Goal: Navigation & Orientation: Find specific page/section

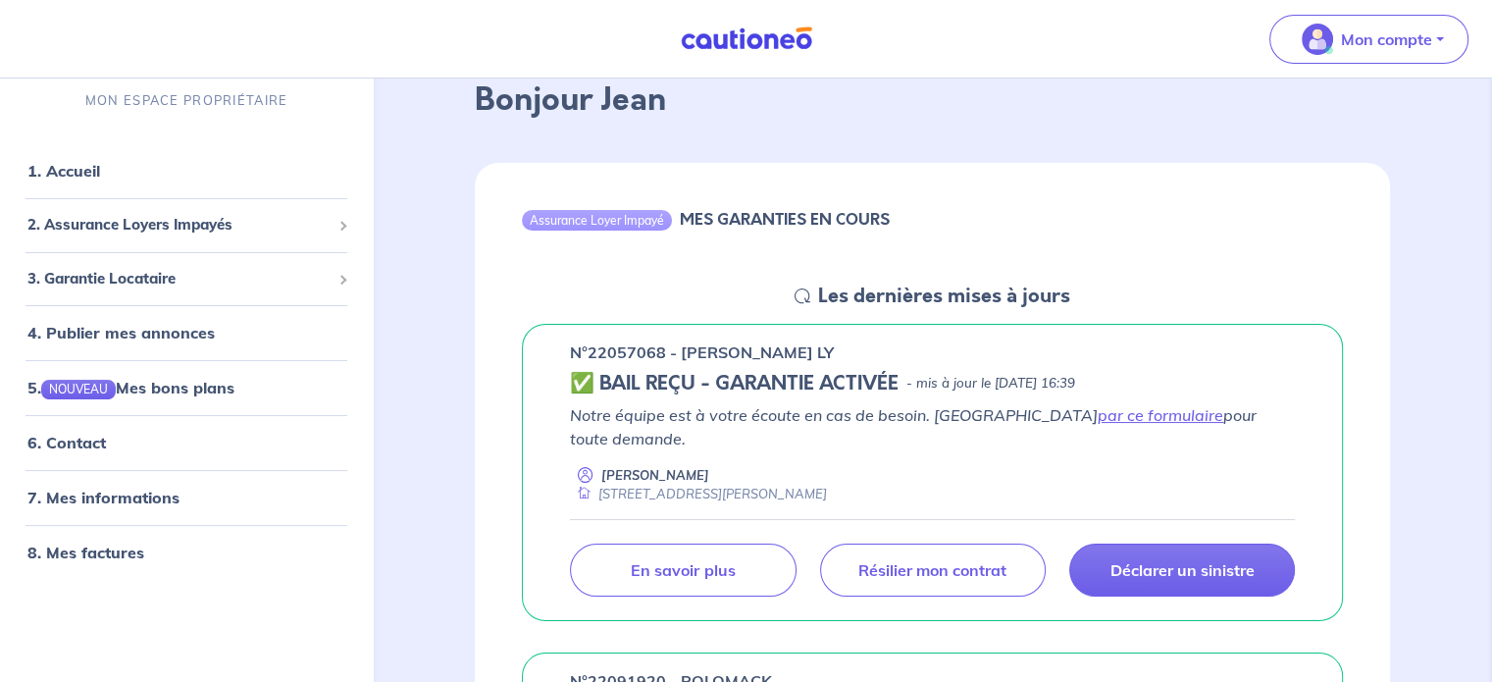
scroll to position [108, 0]
click at [102, 444] on link "6. Contact" at bounding box center [65, 444] width 77 height 20
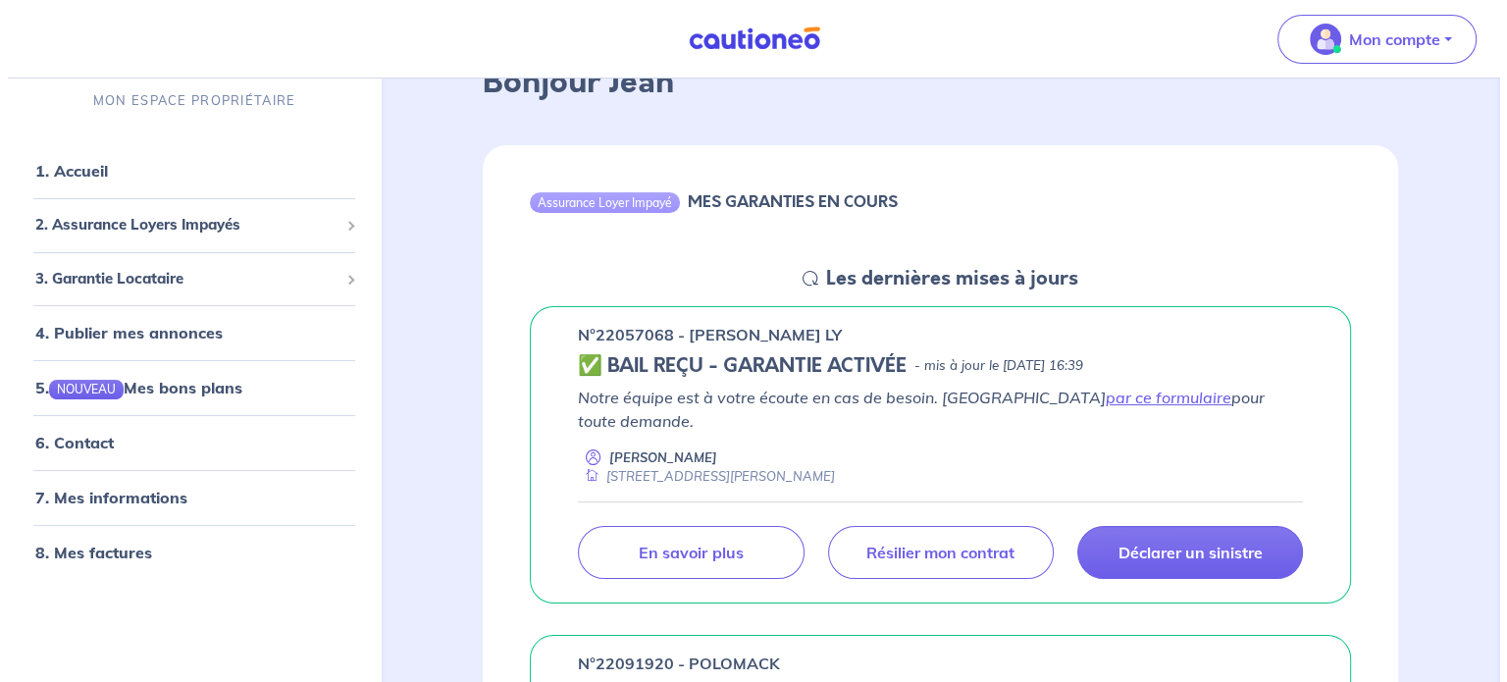
scroll to position [294, 0]
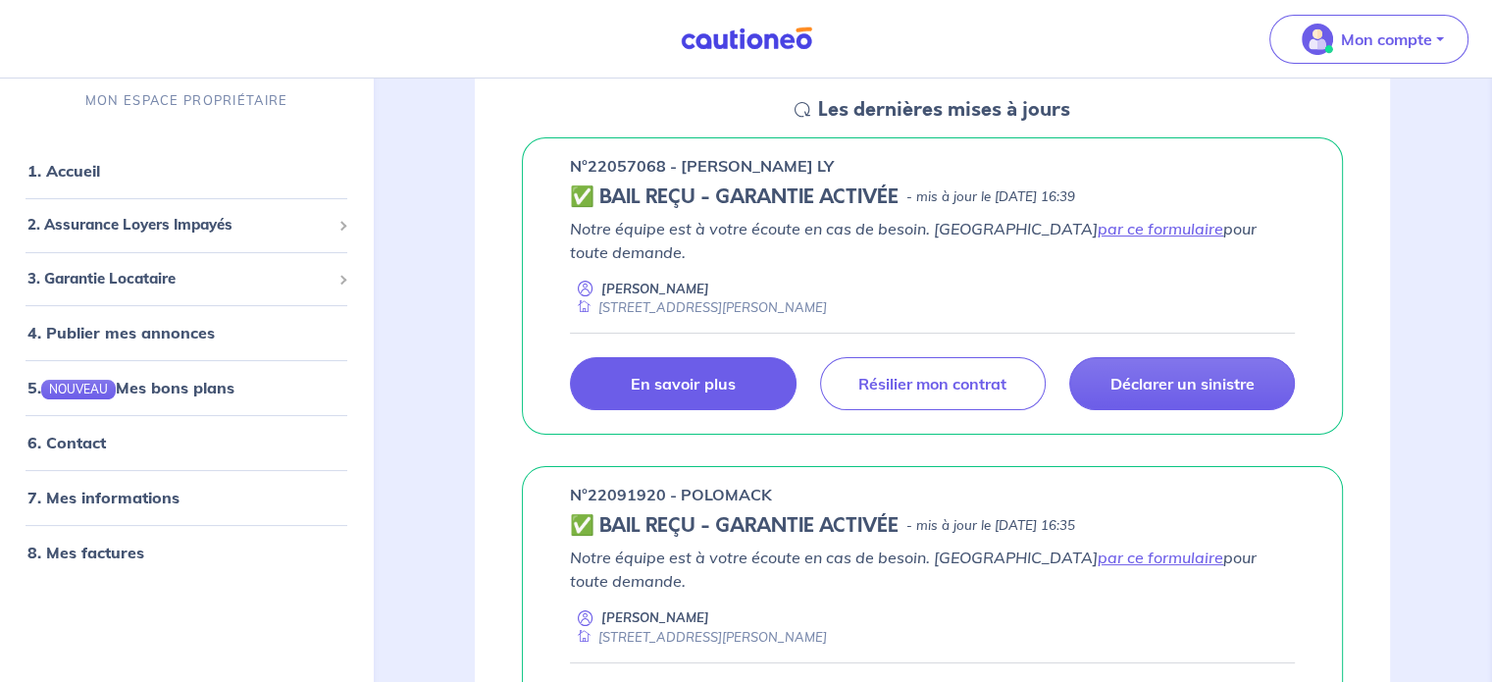
click at [695, 374] on p "En savoir plus" at bounding box center [683, 384] width 104 height 20
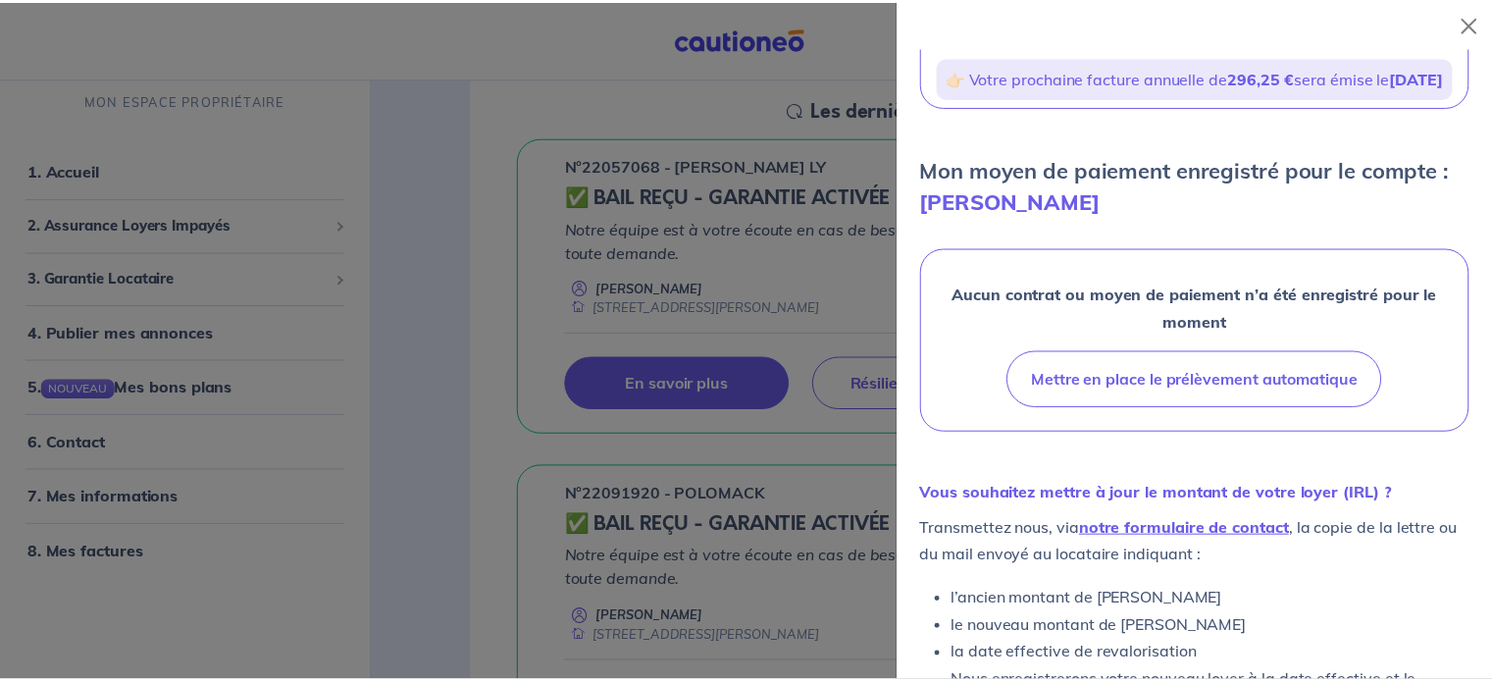
scroll to position [538, 0]
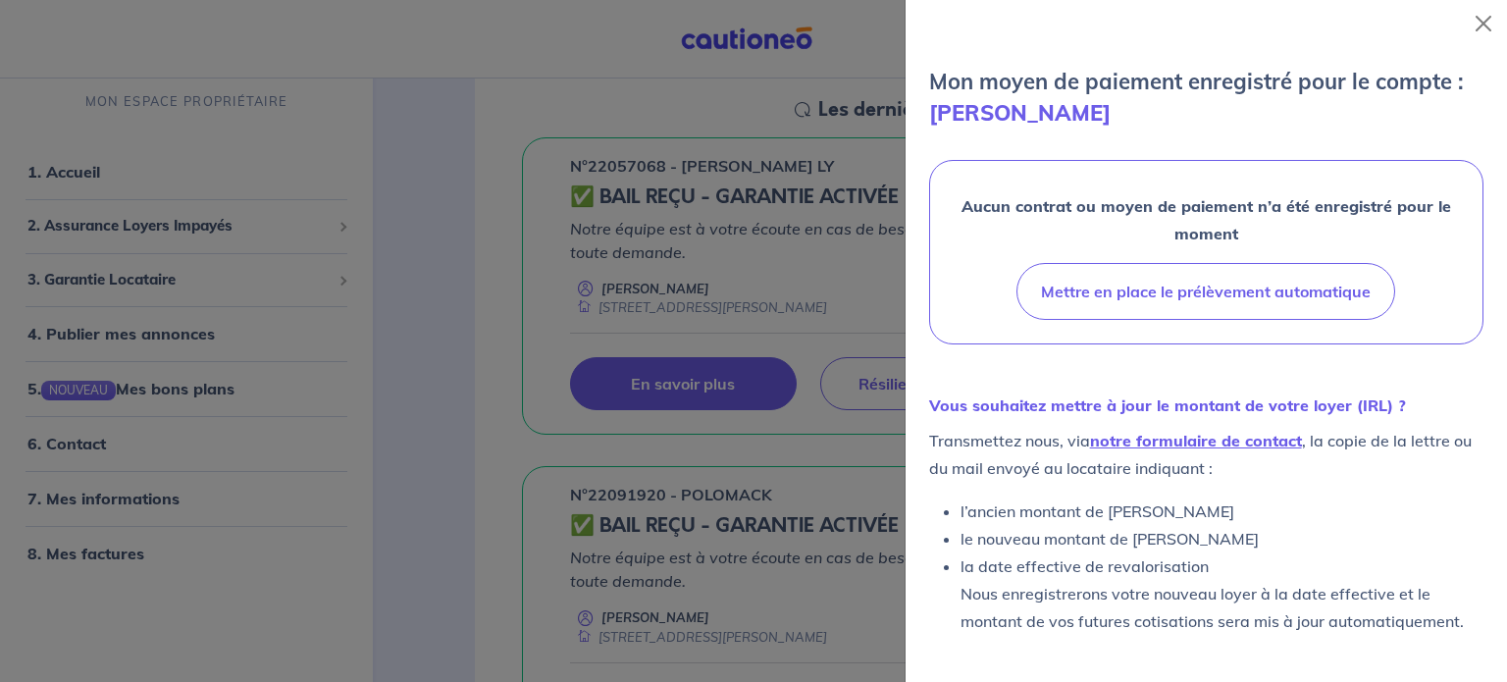
click at [445, 374] on div at bounding box center [753, 341] width 1507 height 682
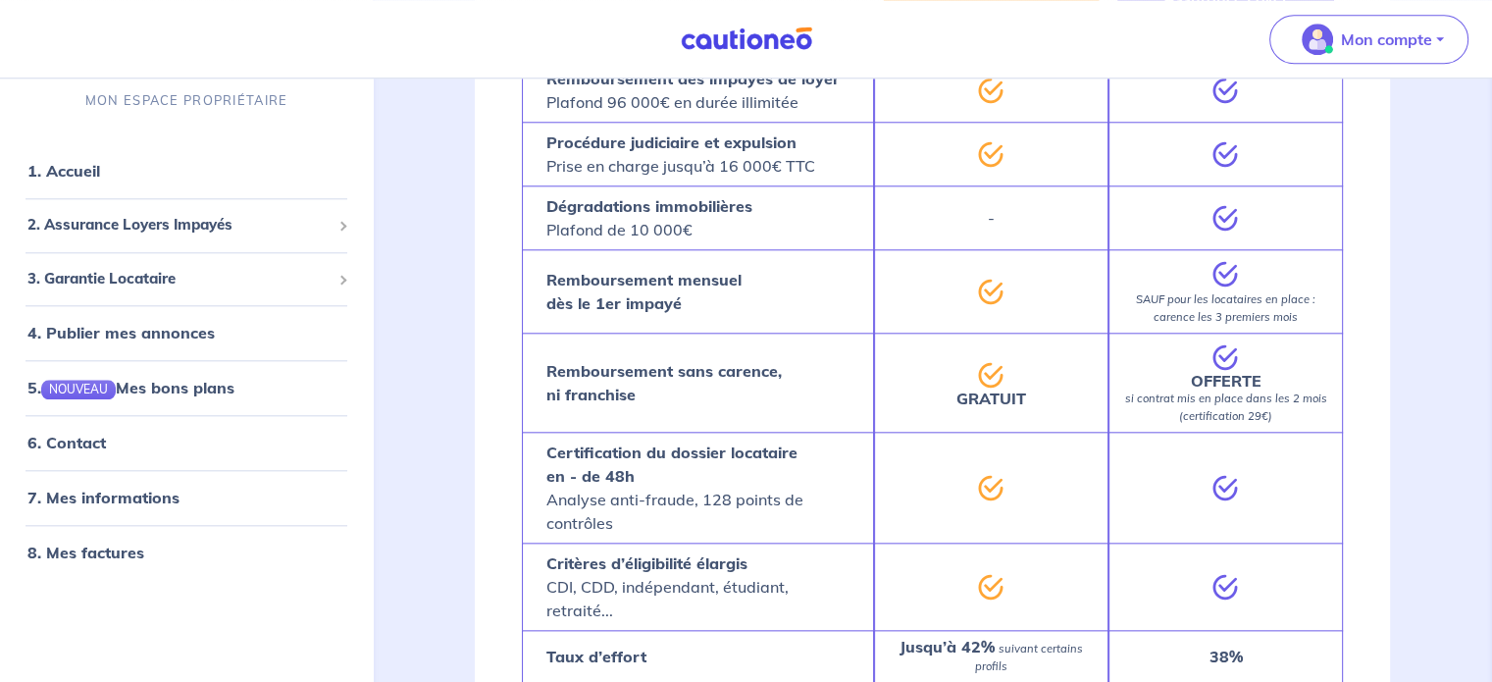
scroll to position [2060, 0]
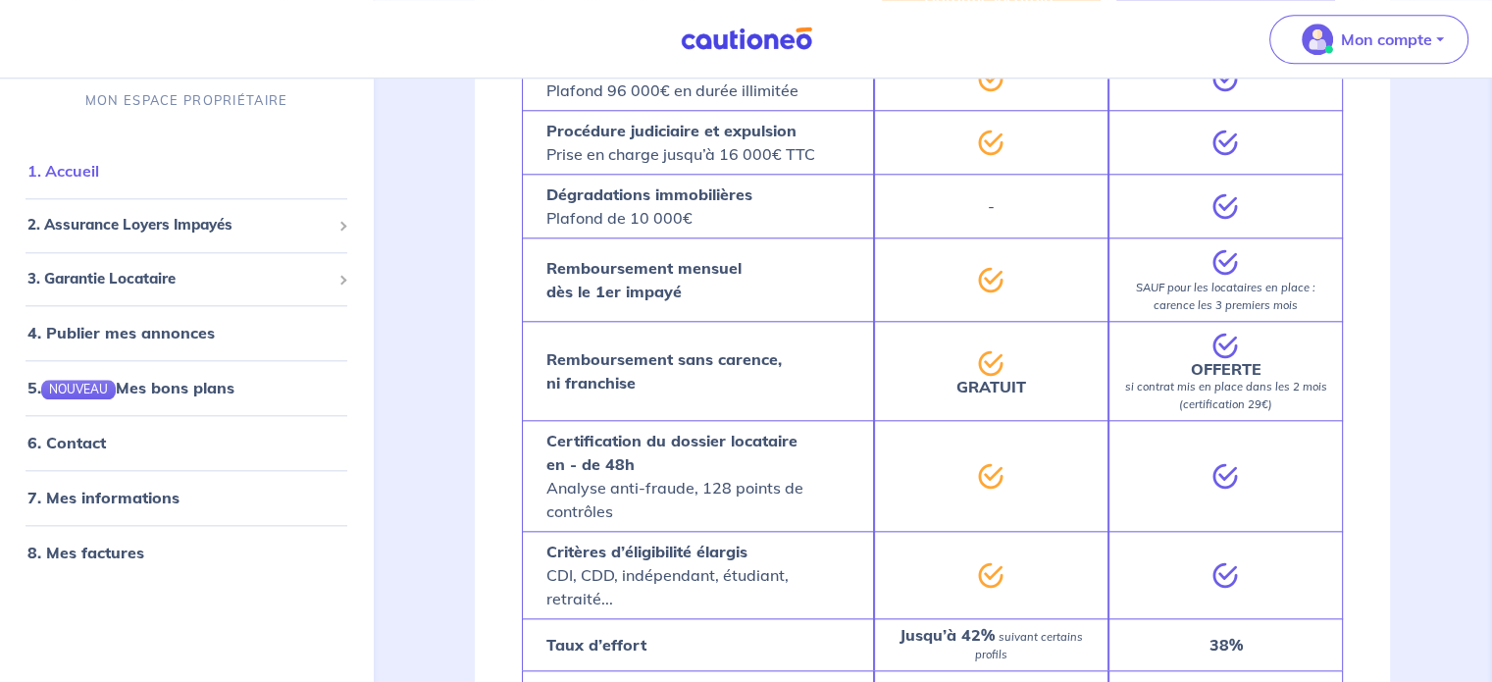
click at [94, 174] on link "1. Accueil" at bounding box center [63, 172] width 72 height 20
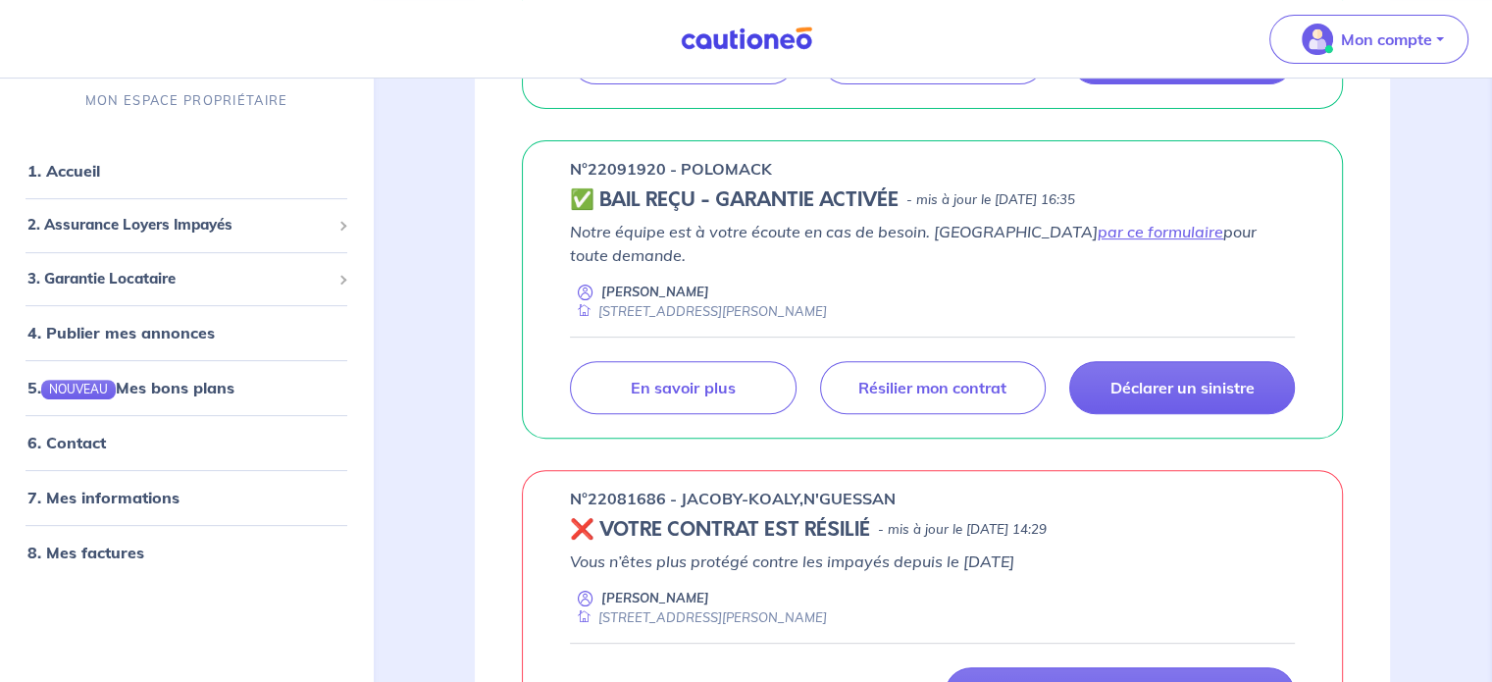
scroll to position [491, 0]
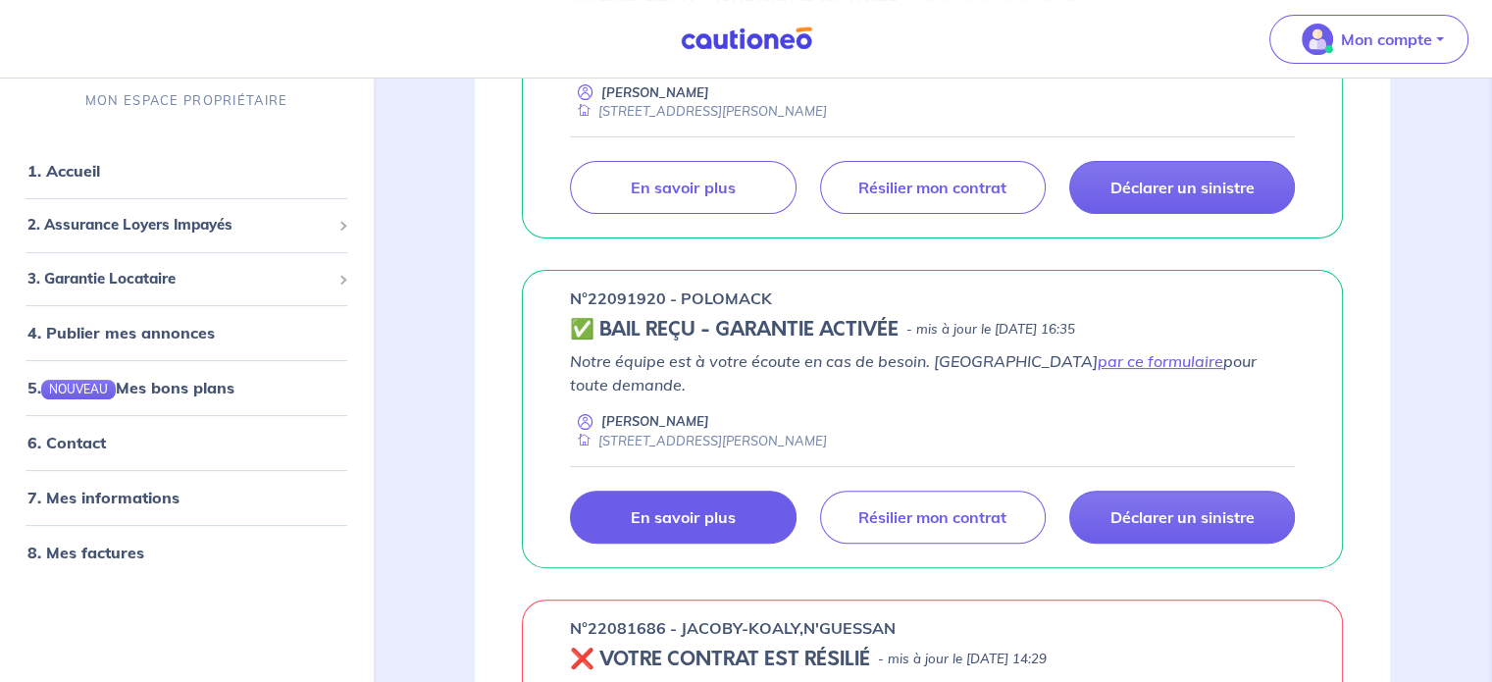
click at [724, 491] on link "En savoir plus" at bounding box center [683, 517] width 226 height 53
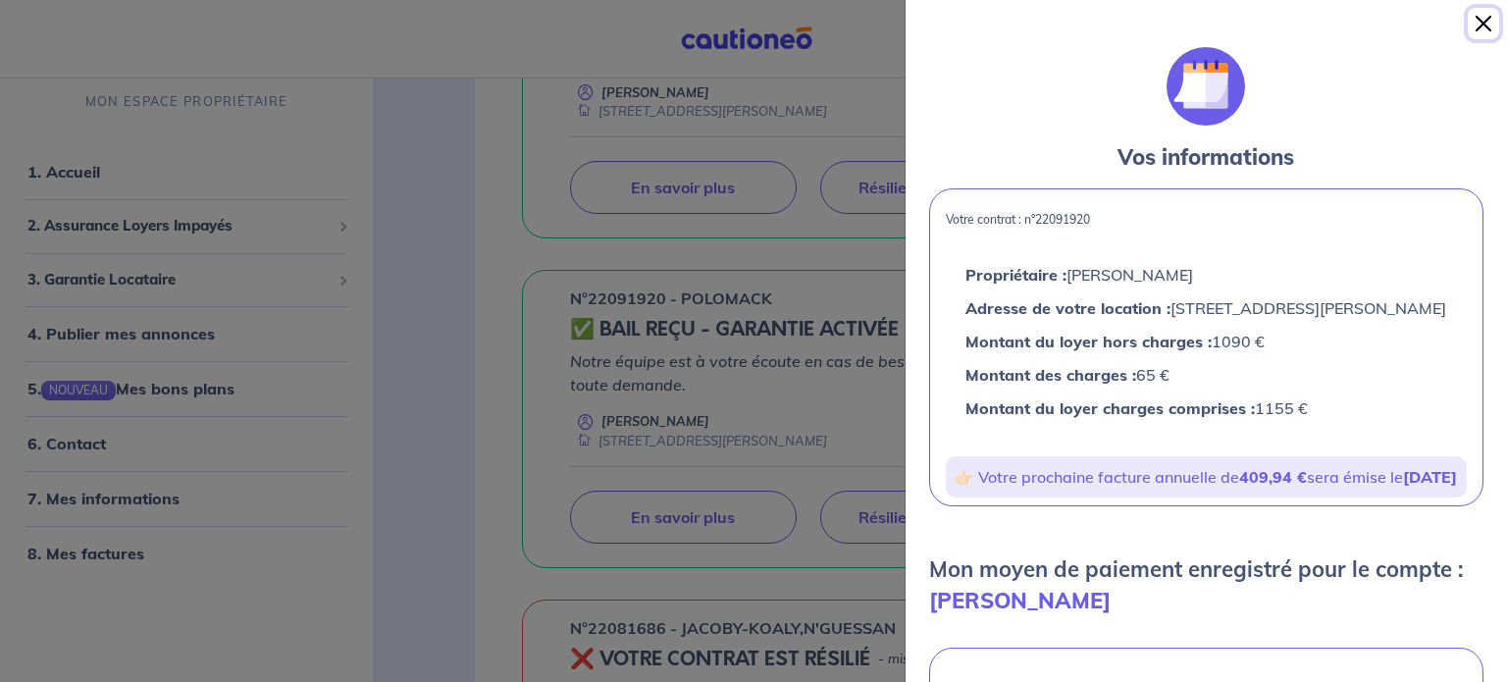
click at [1479, 21] on button "Close" at bounding box center [1483, 23] width 31 height 31
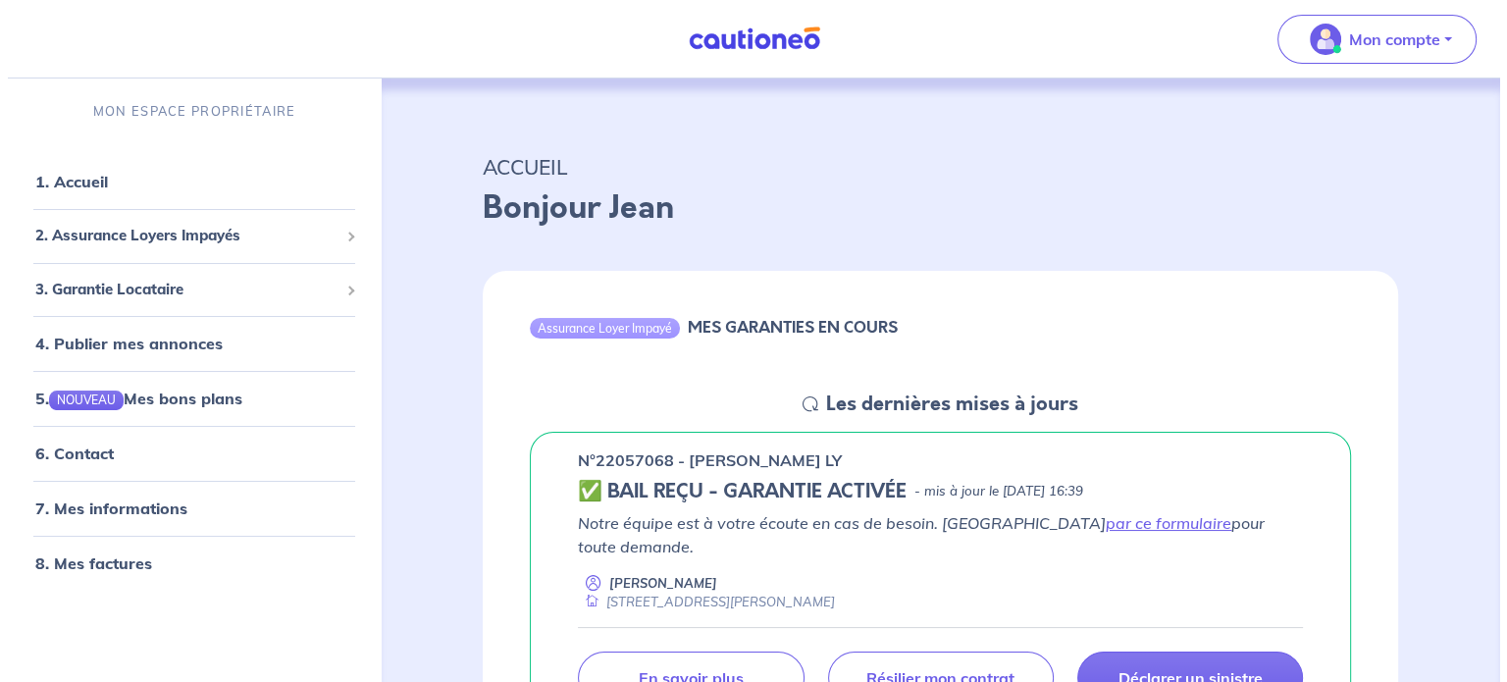
scroll to position [98, 0]
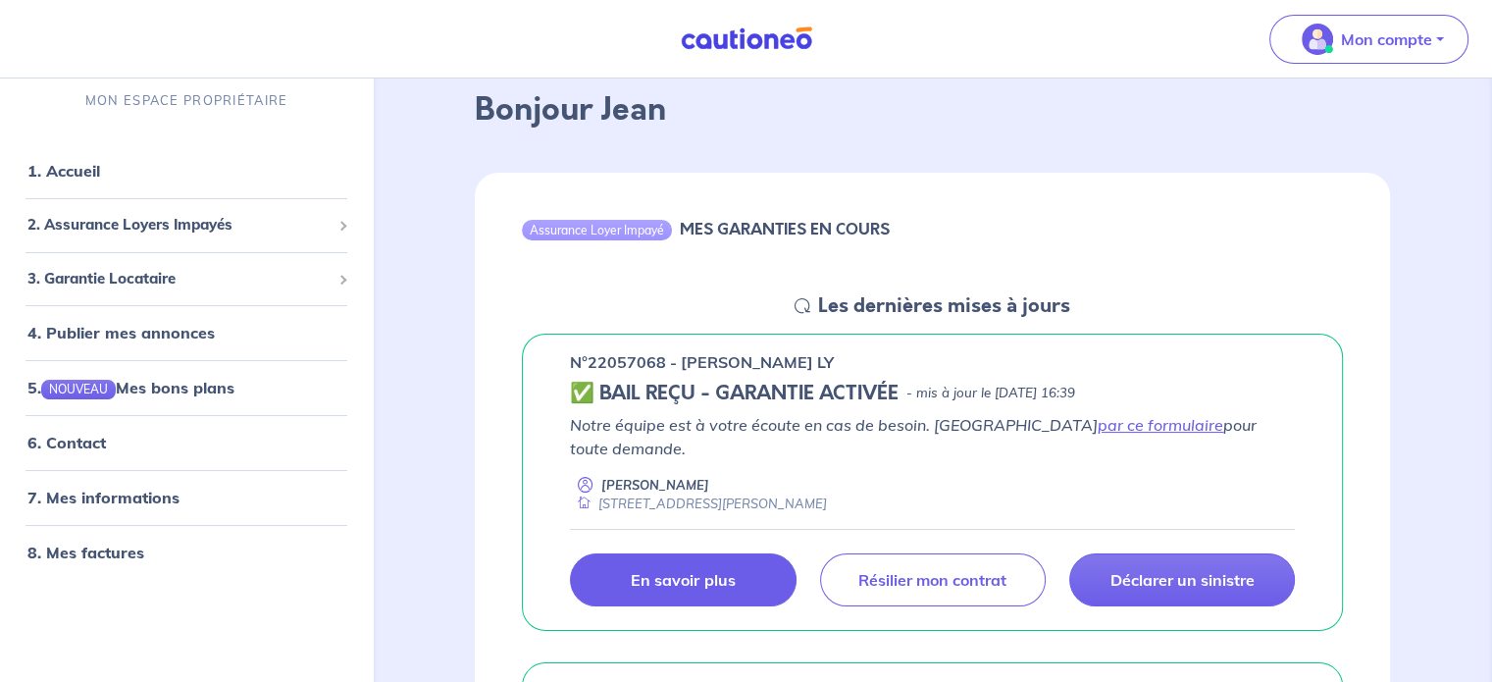
click at [691, 570] on p "En savoir plus" at bounding box center [683, 580] width 104 height 20
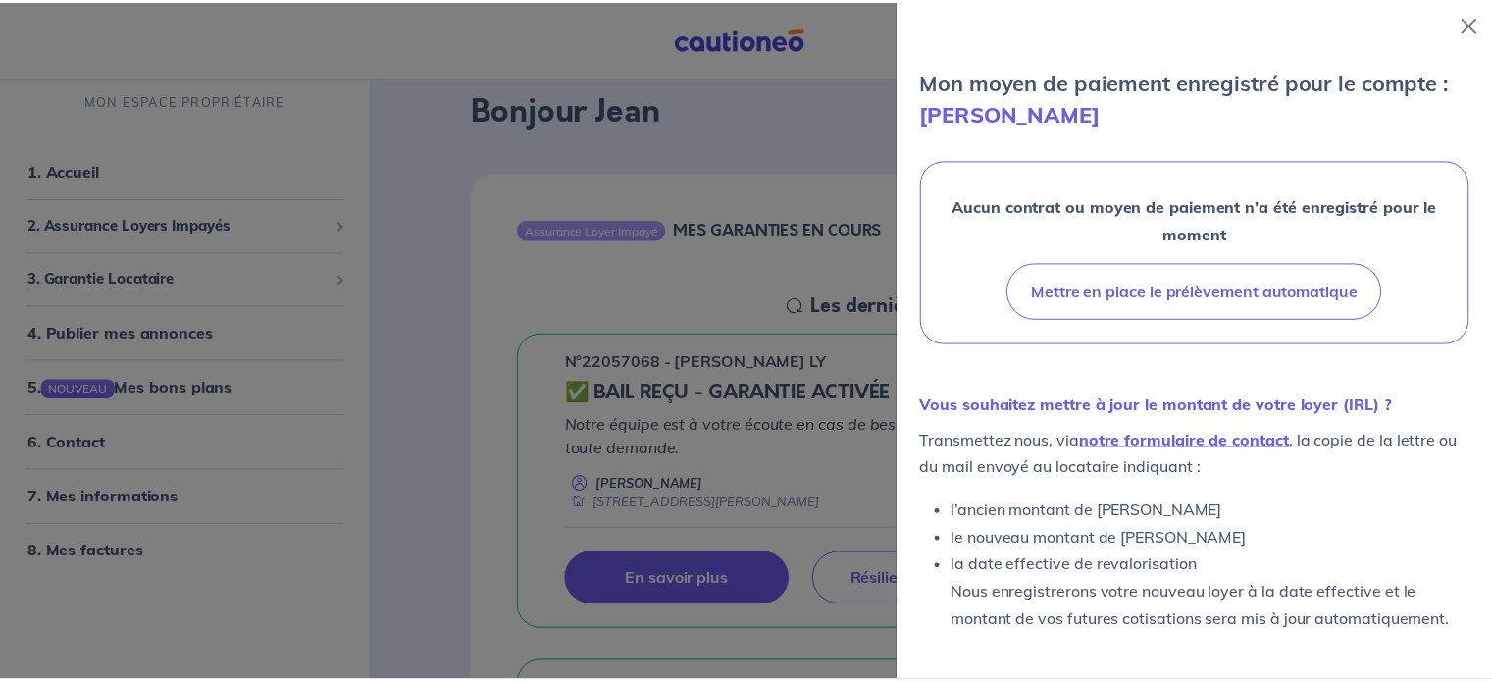
scroll to position [538, 0]
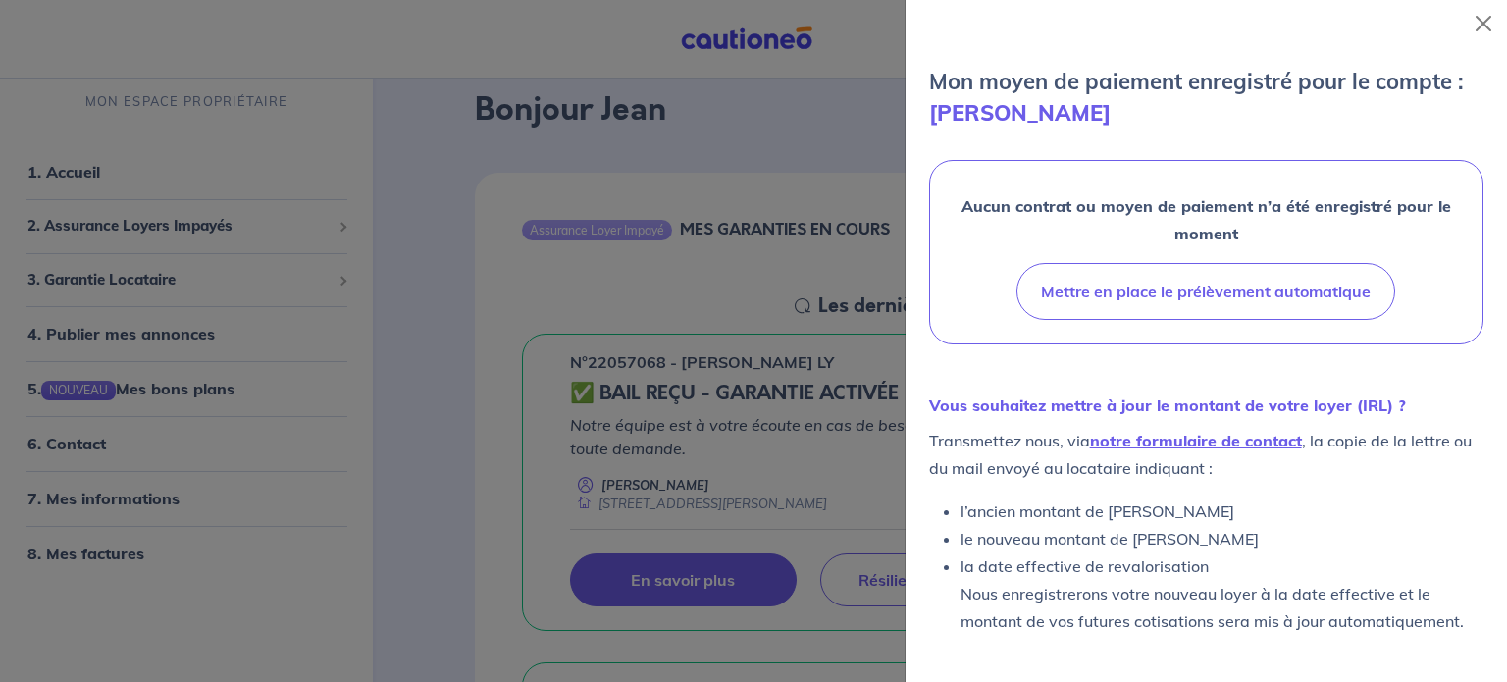
click at [126, 498] on div at bounding box center [753, 341] width 1507 height 682
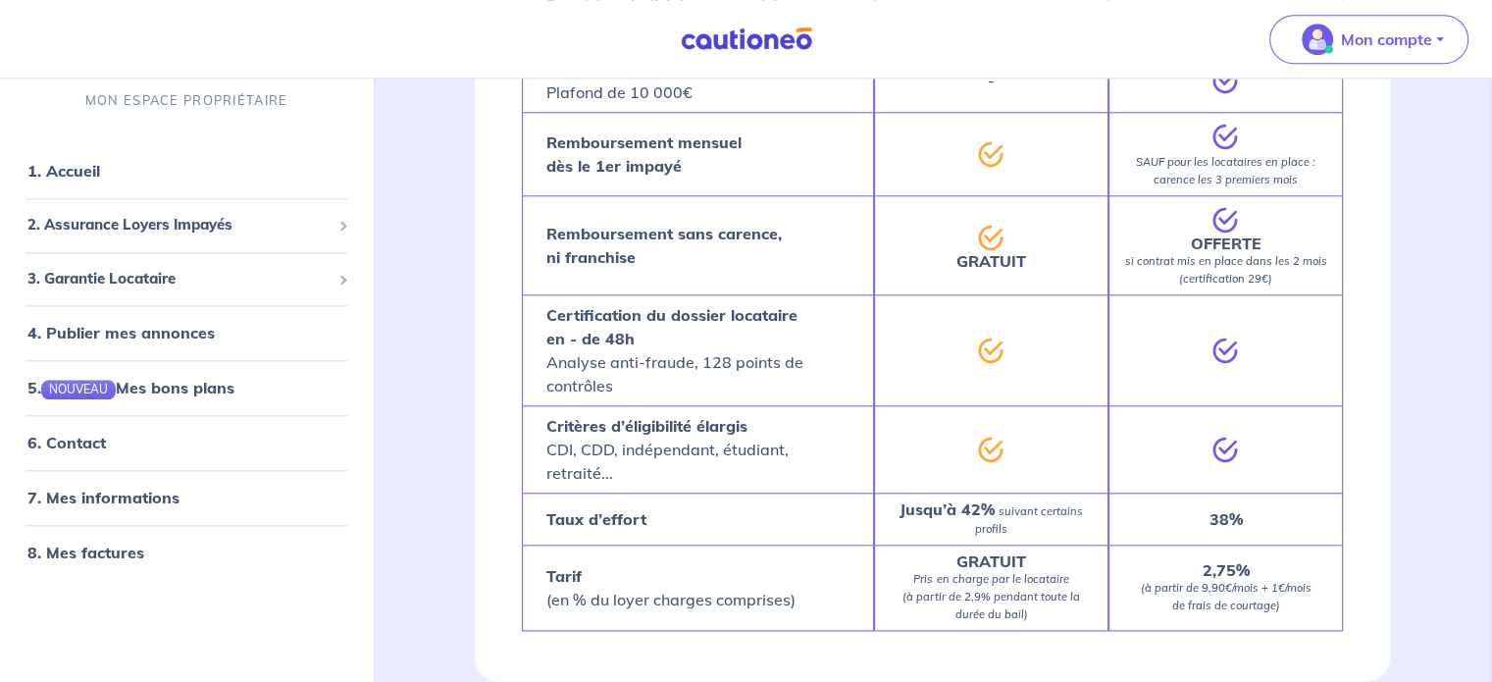
scroll to position [1896, 0]
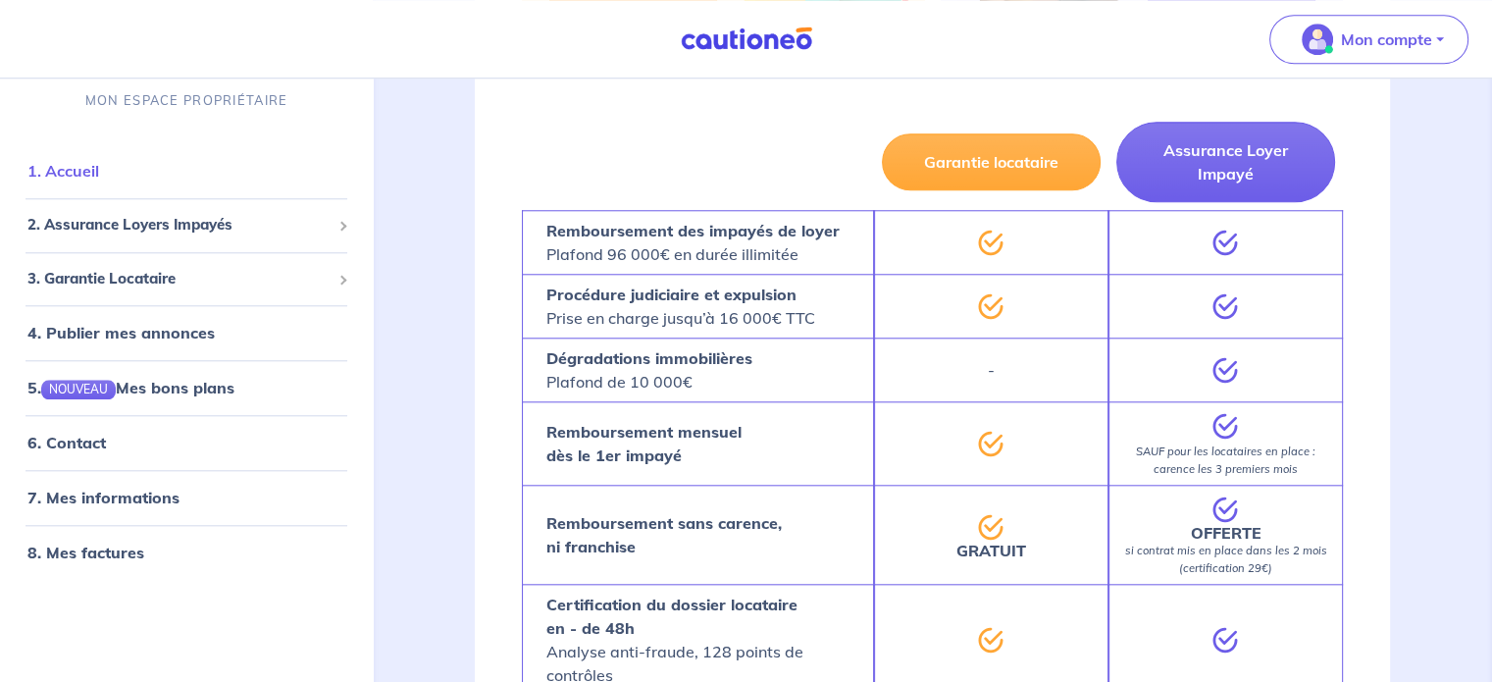
click at [69, 168] on link "1. Accueil" at bounding box center [63, 172] width 72 height 20
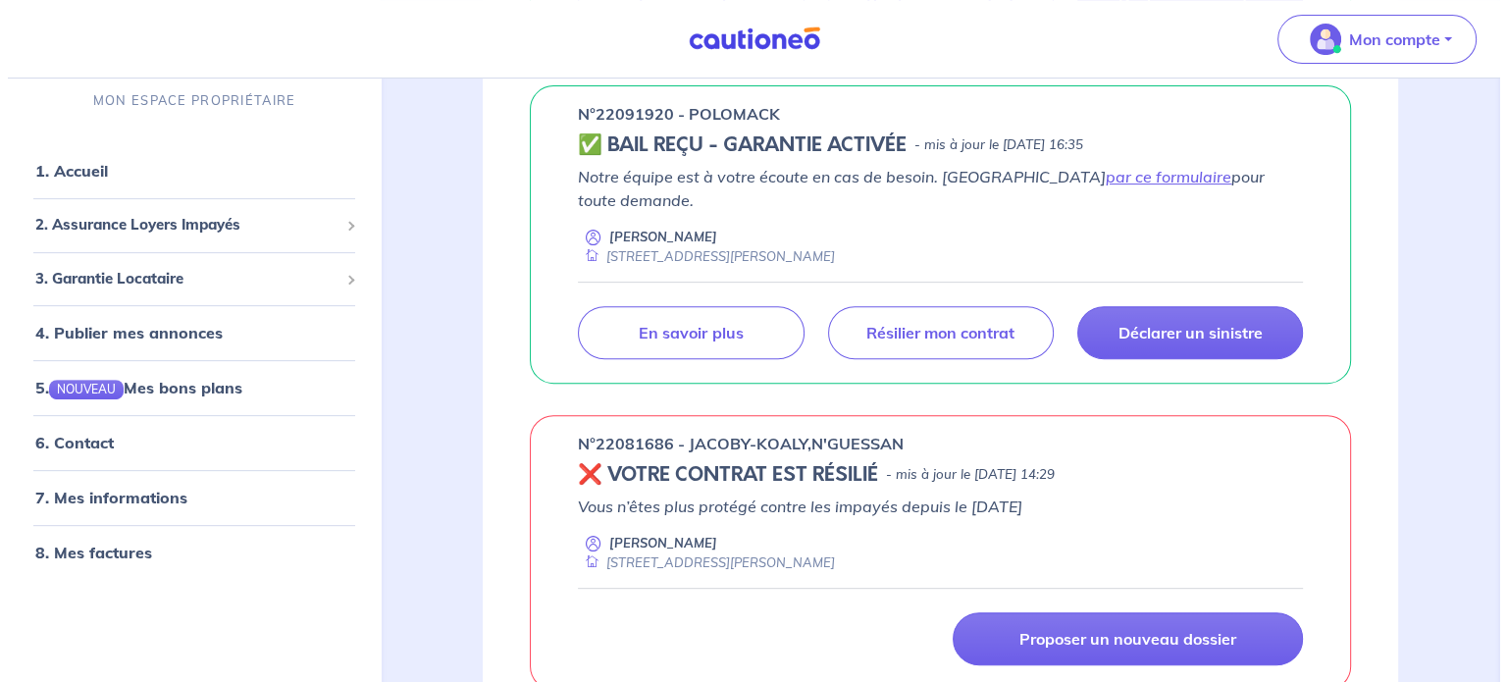
scroll to position [687, 0]
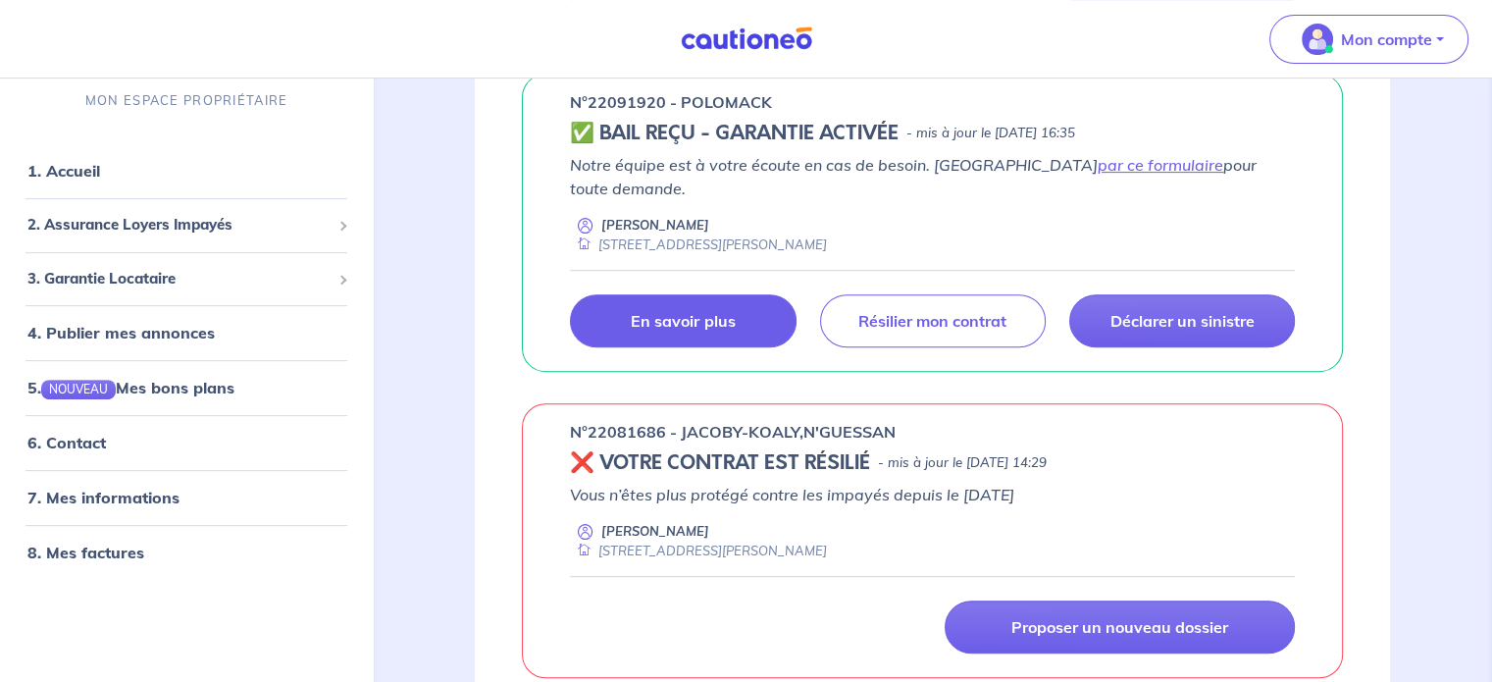
click at [687, 311] on p "En savoir plus" at bounding box center [683, 321] width 104 height 20
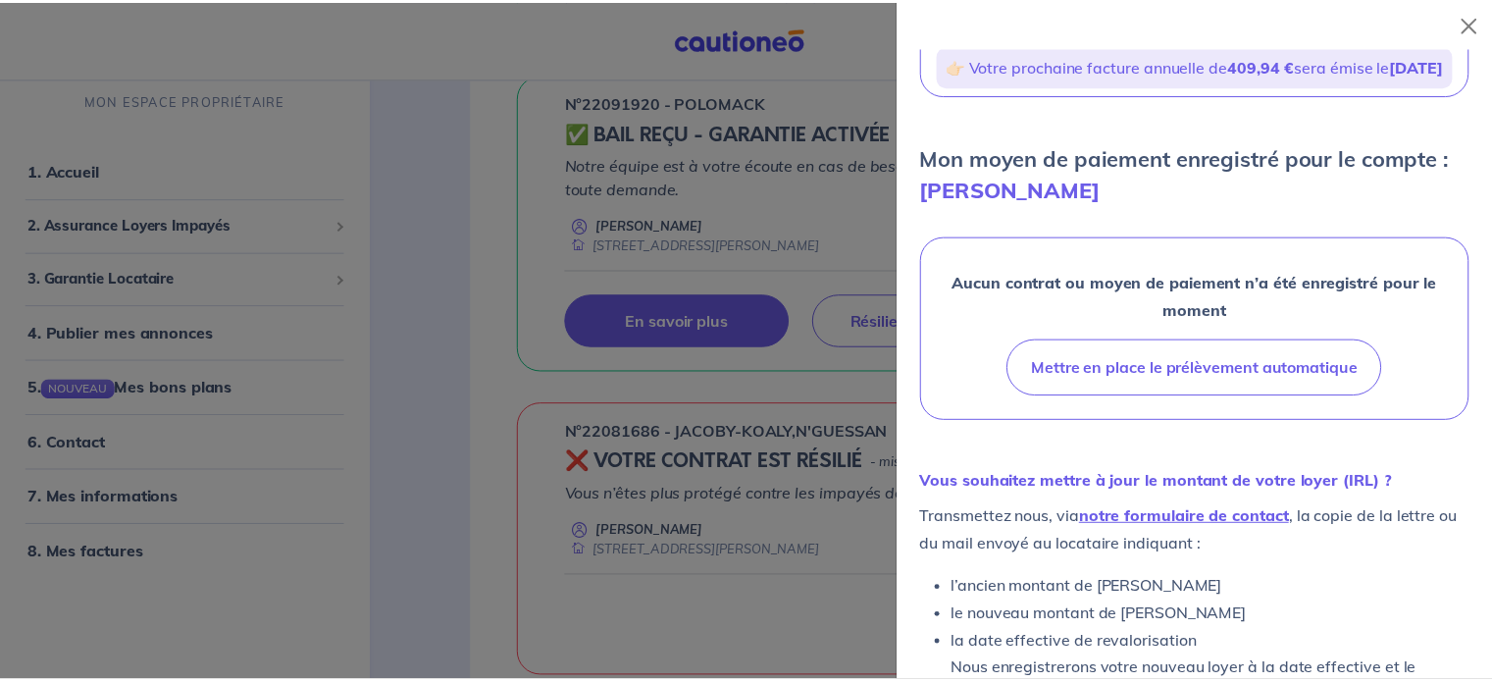
scroll to position [538, 0]
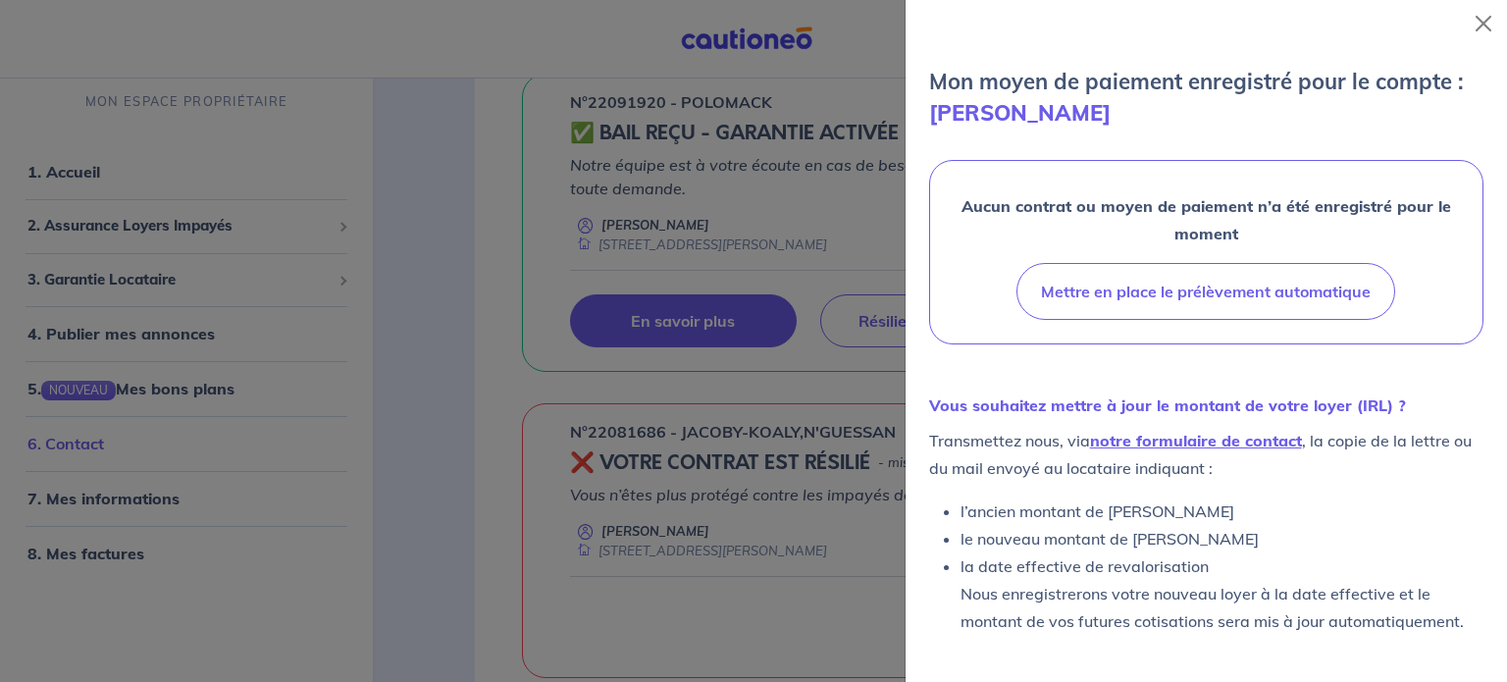
drag, startPoint x: 330, startPoint y: 447, endPoint x: 353, endPoint y: 436, distance: 26.3
click at [330, 446] on div at bounding box center [753, 341] width 1507 height 682
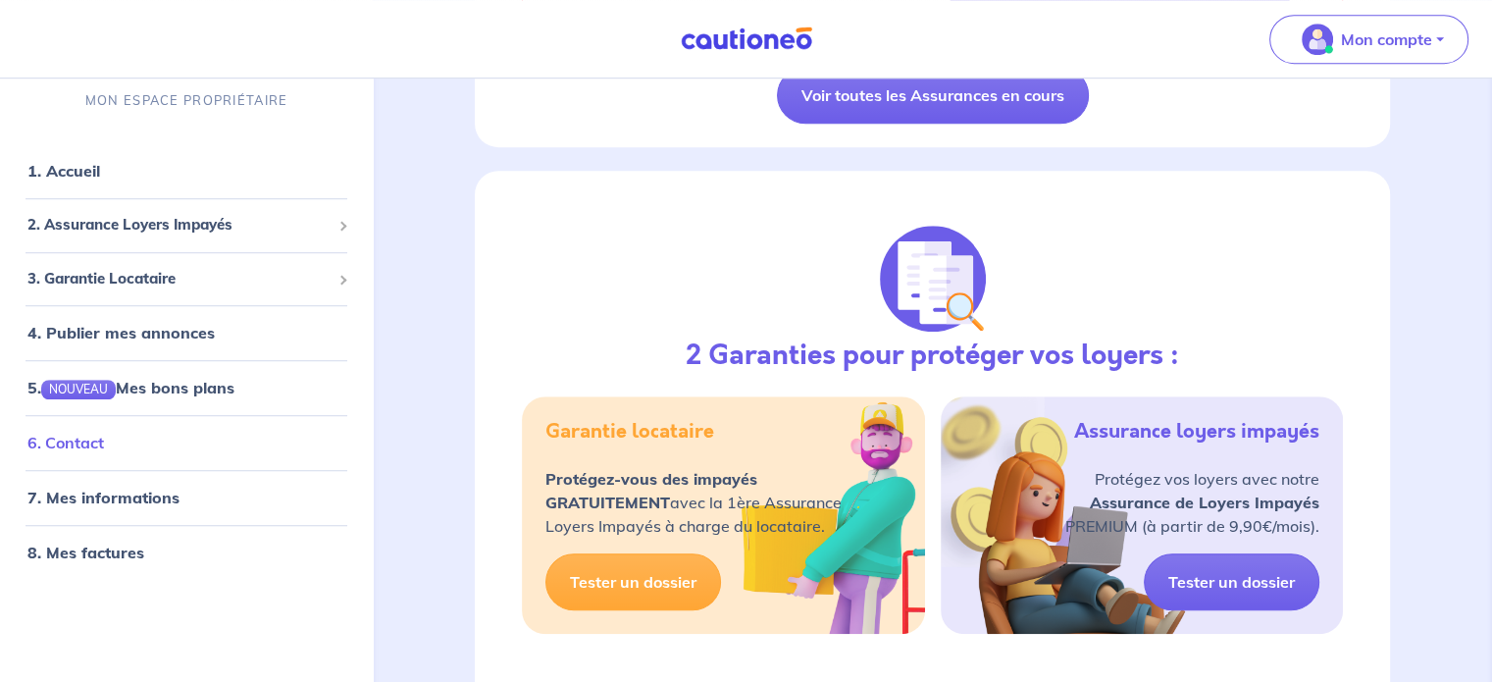
scroll to position [1210, 0]
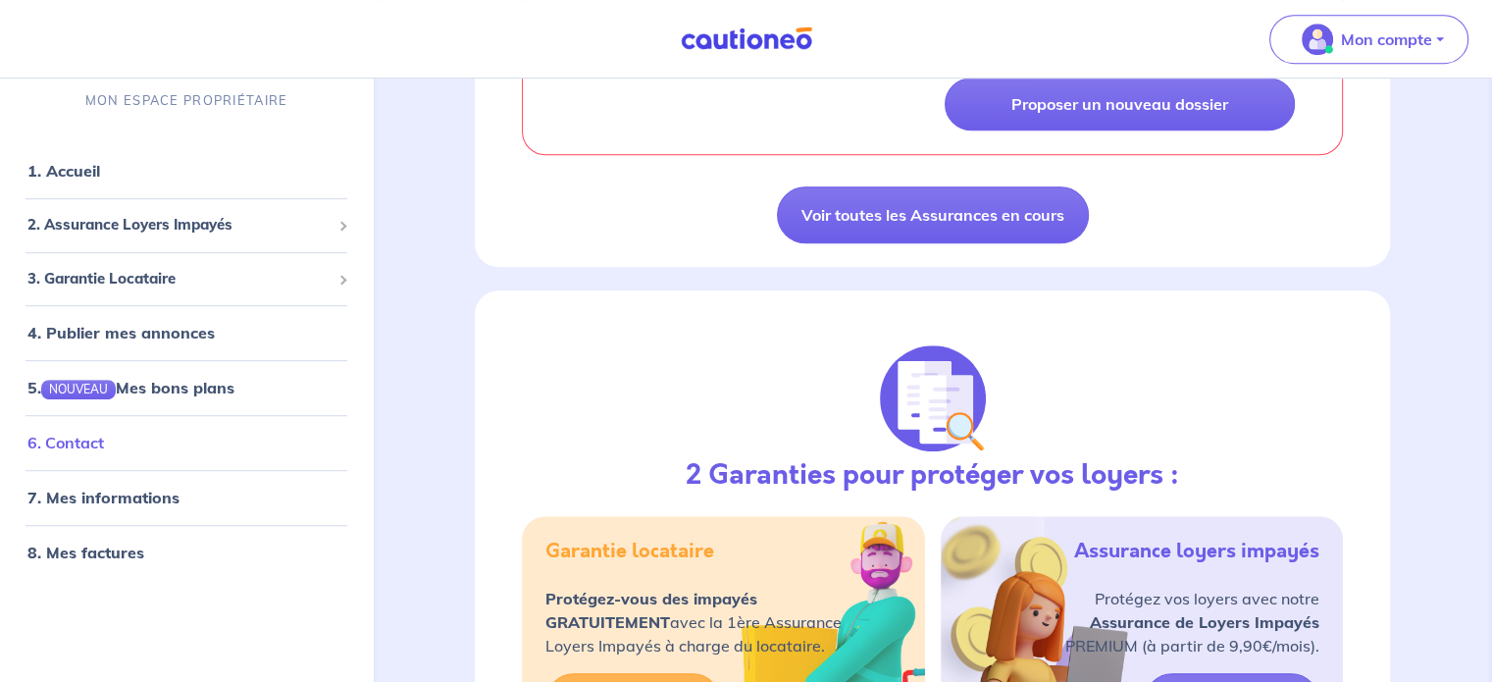
click at [87, 439] on link "6. Contact" at bounding box center [65, 444] width 77 height 20
click at [139, 495] on link "7. Mes informations" at bounding box center [100, 499] width 146 height 20
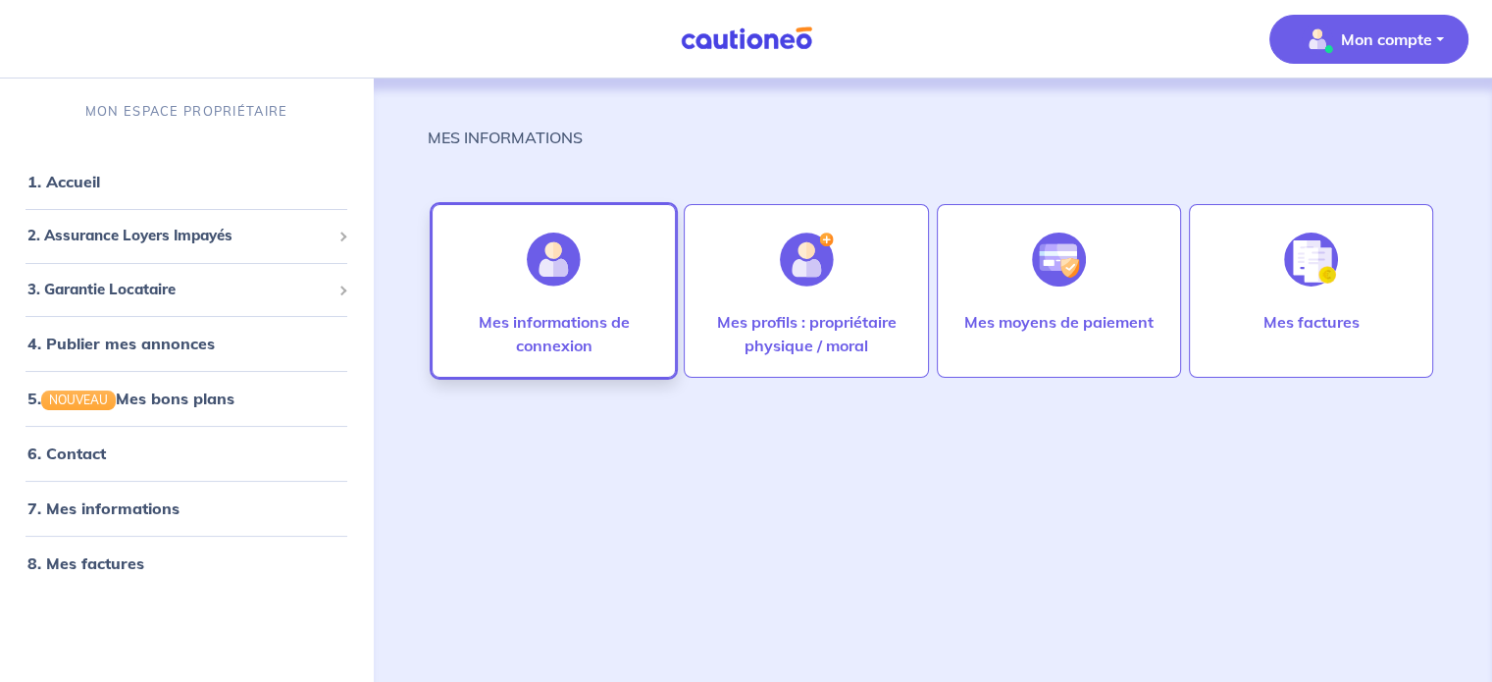
click at [604, 323] on p "Mes informations de connexion" at bounding box center [553, 333] width 203 height 47
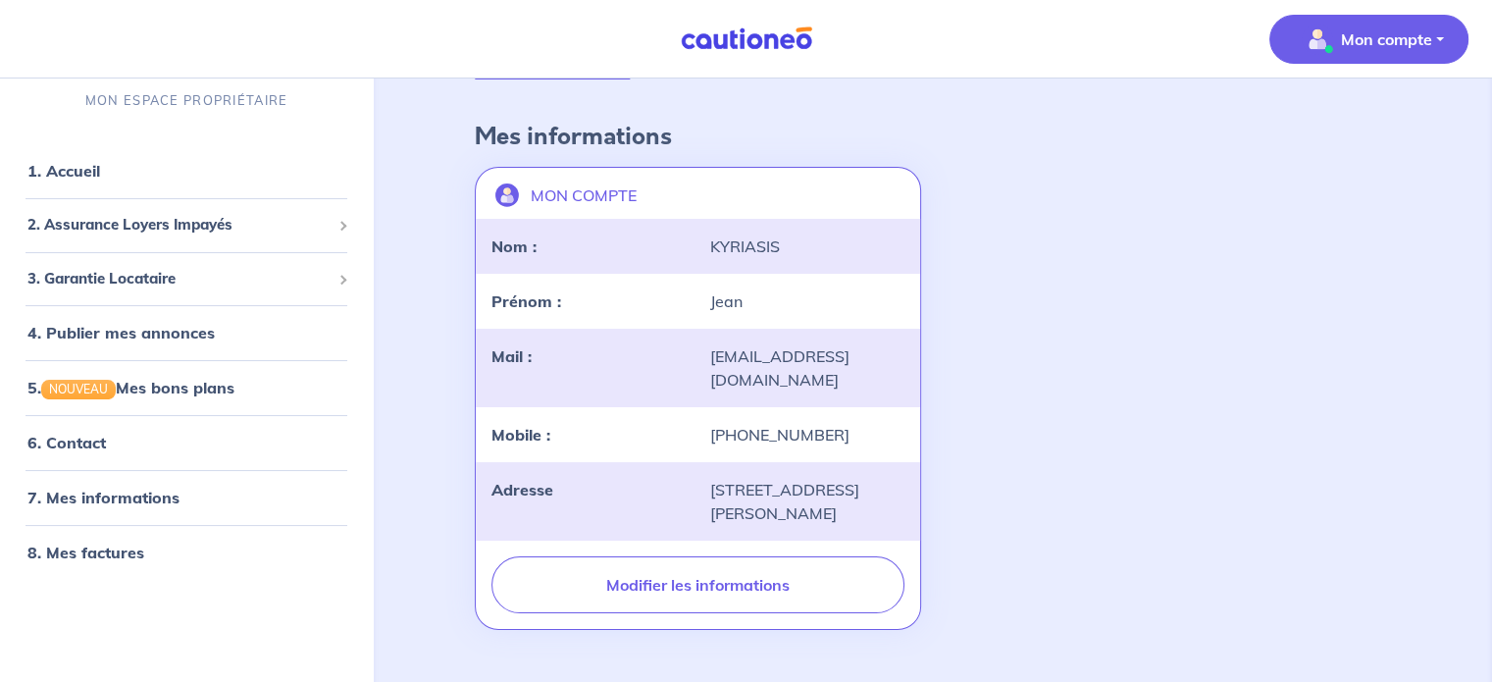
scroll to position [90, 0]
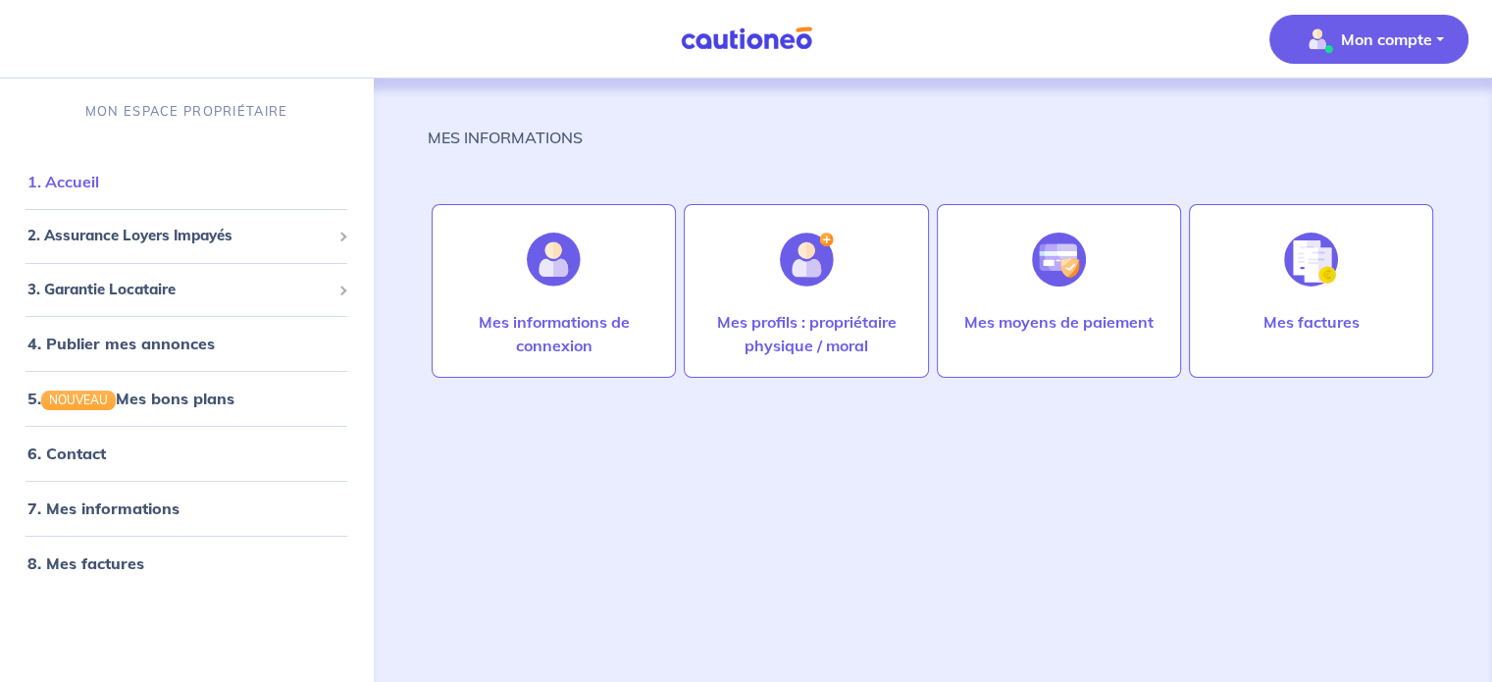
click at [73, 178] on link "1. Accueil" at bounding box center [63, 182] width 72 height 20
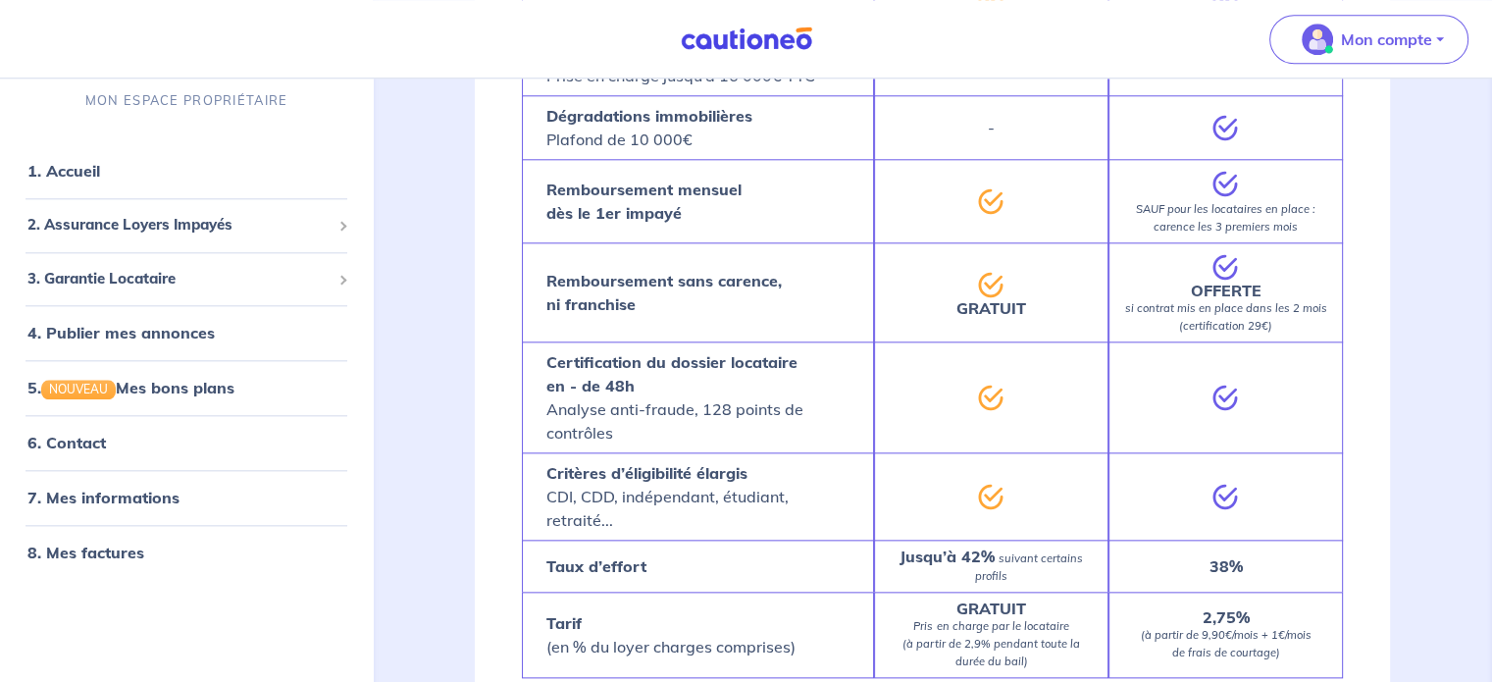
scroll to position [2256, 0]
